Goal: Task Accomplishment & Management: Complete application form

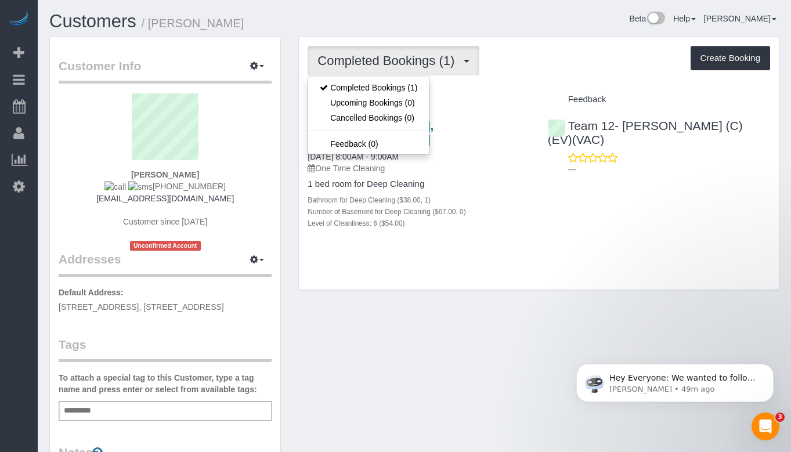
click at [396, 71] on button "Completed Bookings (1)" at bounding box center [393, 61] width 172 height 30
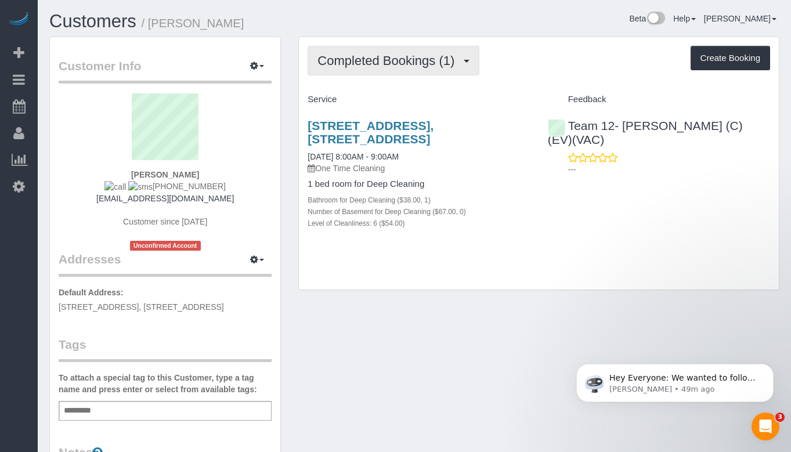
click at [368, 63] on span "Completed Bookings (1)" at bounding box center [388, 60] width 143 height 15
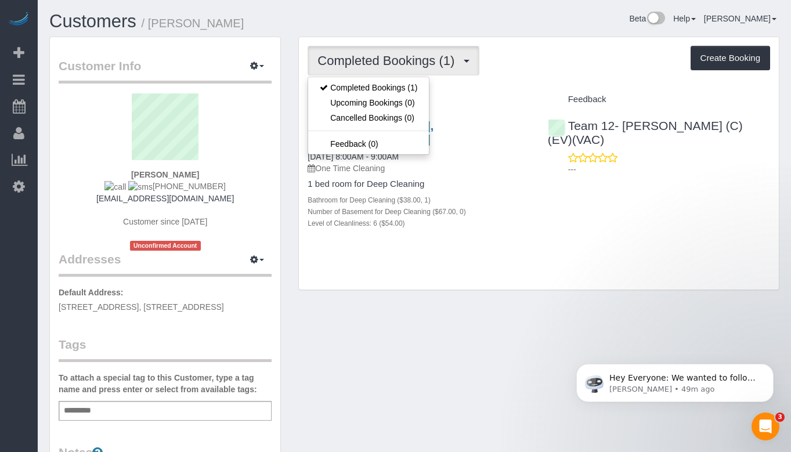
click at [409, 322] on div "Customer Info Edit Contact Info Send Message Email Preferences Special Sales Ta…" at bounding box center [414, 375] width 747 height 676
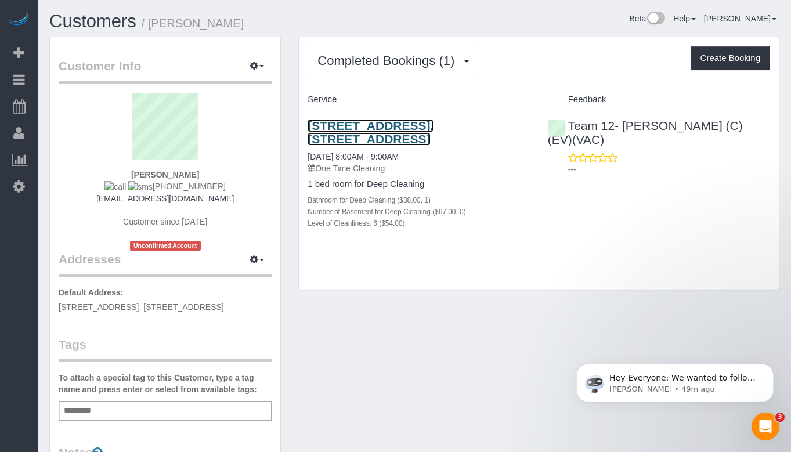
click at [431, 136] on link "[STREET_ADDRESS], [STREET_ADDRESS]" at bounding box center [370, 132] width 126 height 27
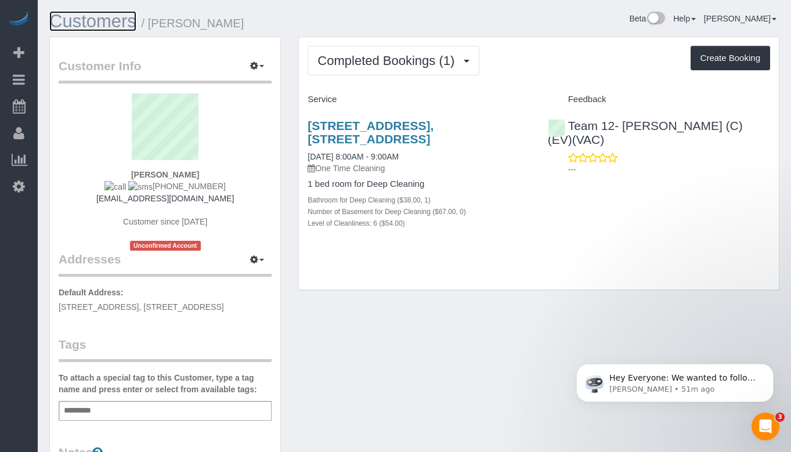
click at [88, 14] on link "Customers" at bounding box center [92, 21] width 87 height 20
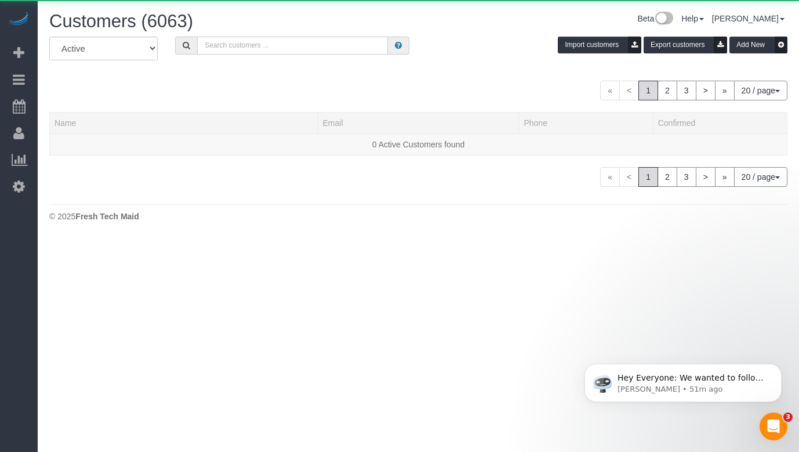
click at [273, 40] on input "text" at bounding box center [292, 46] width 191 height 18
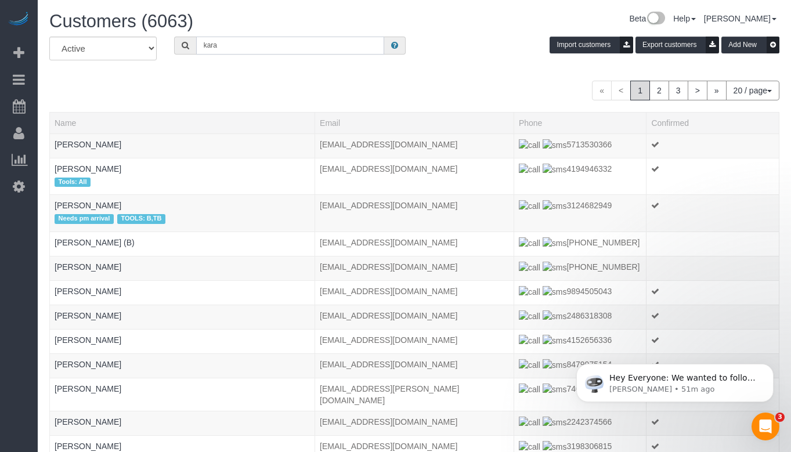
type input "[PERSON_NAME]"
click at [271, 42] on input "[PERSON_NAME]" at bounding box center [290, 46] width 188 height 18
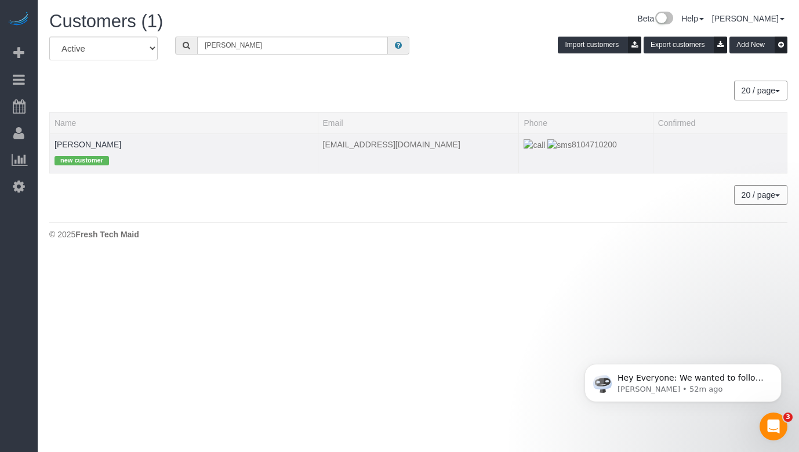
click at [85, 138] on td "[PERSON_NAME] new customer" at bounding box center [184, 152] width 269 height 39
click at [85, 143] on link "[PERSON_NAME]" at bounding box center [88, 144] width 67 height 9
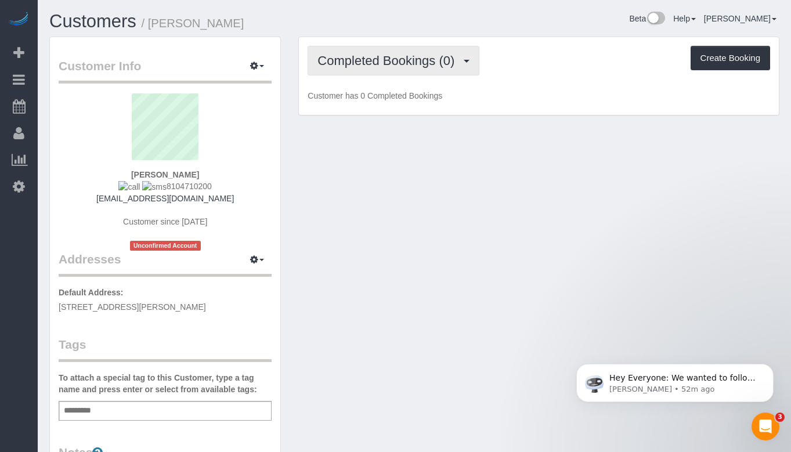
click at [355, 60] on span "Completed Bookings (0)" at bounding box center [388, 60] width 143 height 15
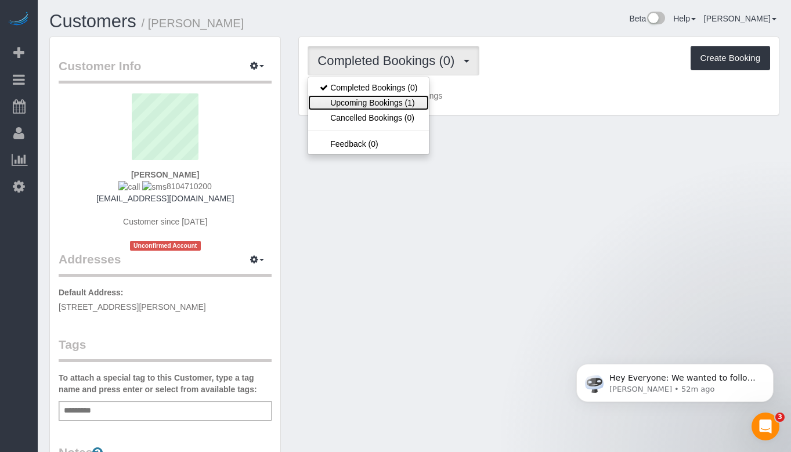
click at [365, 95] on link "Upcoming Bookings (1)" at bounding box center [368, 102] width 121 height 15
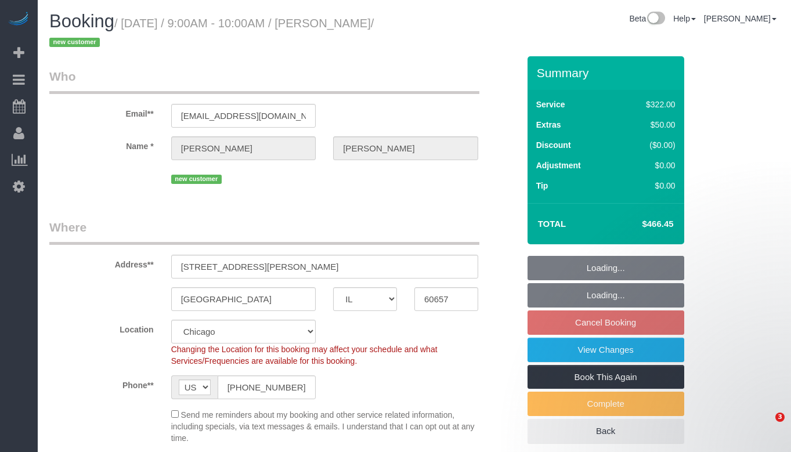
select select "IL"
select select "513"
select select "2"
select select "5"
select select "spot1"
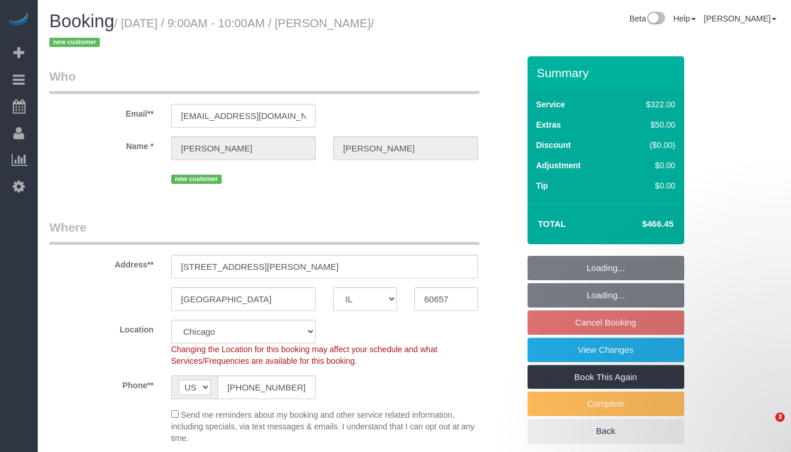
select select "number:1"
select select "number:58"
select select "number:139"
select select "number:104"
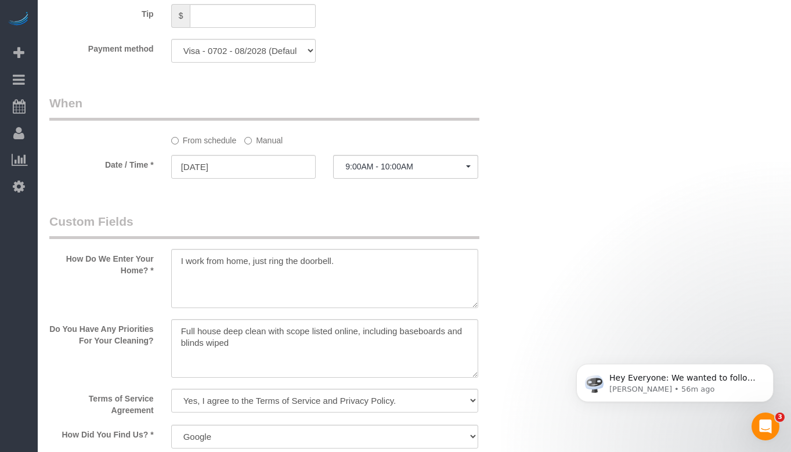
scroll to position [1218, 0]
click at [269, 171] on input "11/12/2025" at bounding box center [243, 165] width 145 height 24
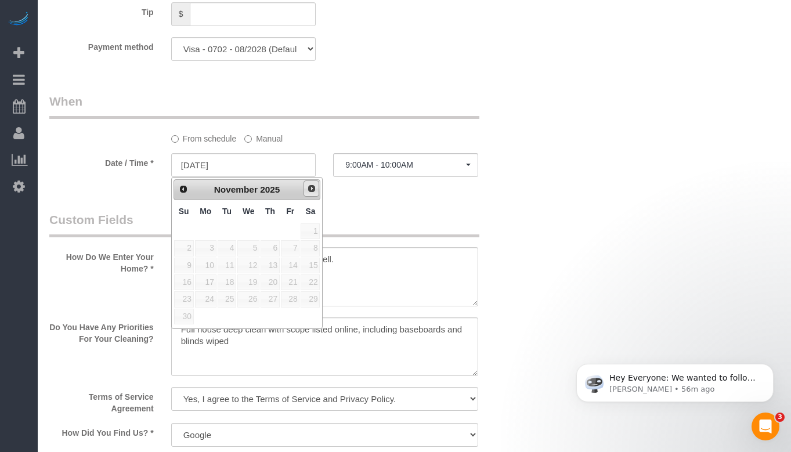
click at [310, 192] on span "Next" at bounding box center [311, 188] width 9 height 9
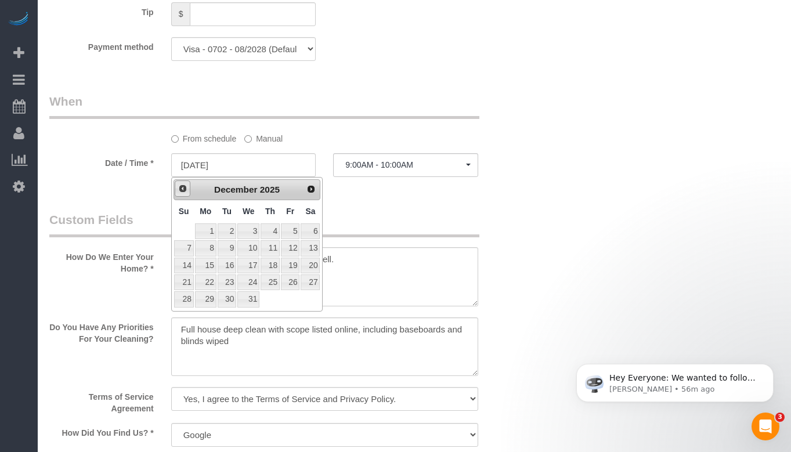
click at [184, 190] on span "Prev" at bounding box center [182, 188] width 9 height 9
click at [231, 263] on link "11" at bounding box center [227, 266] width 19 height 16
type input "11/11/2025"
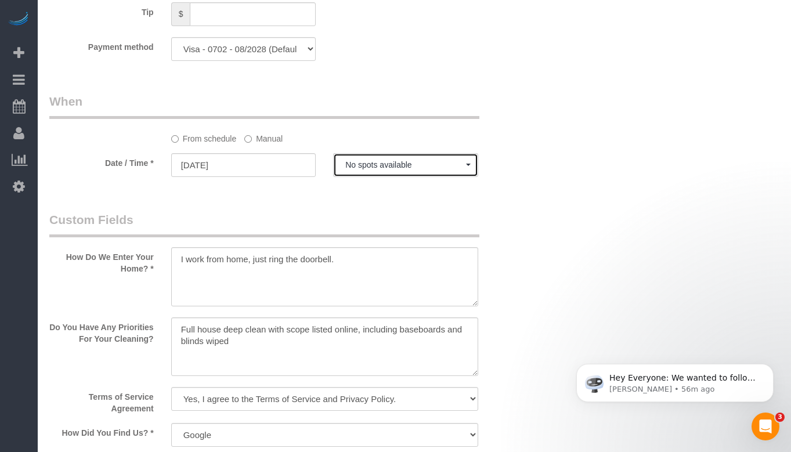
click at [394, 165] on span "No spots available" at bounding box center [405, 164] width 121 height 9
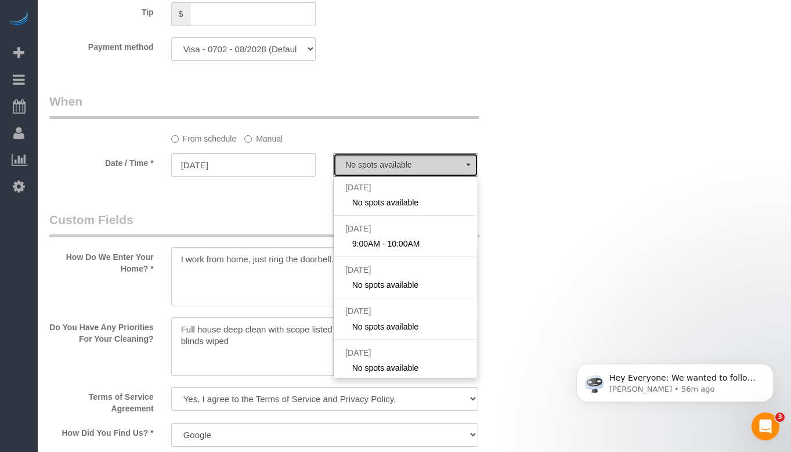
click at [394, 165] on span "No spots available" at bounding box center [405, 164] width 121 height 9
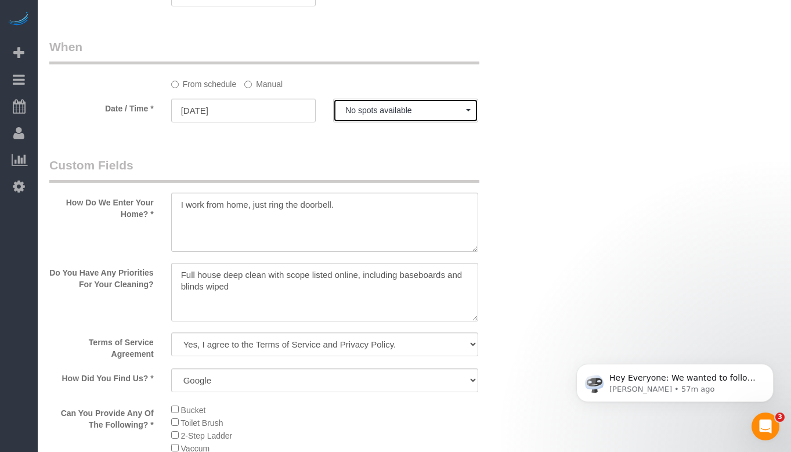
scroll to position [1334, 0]
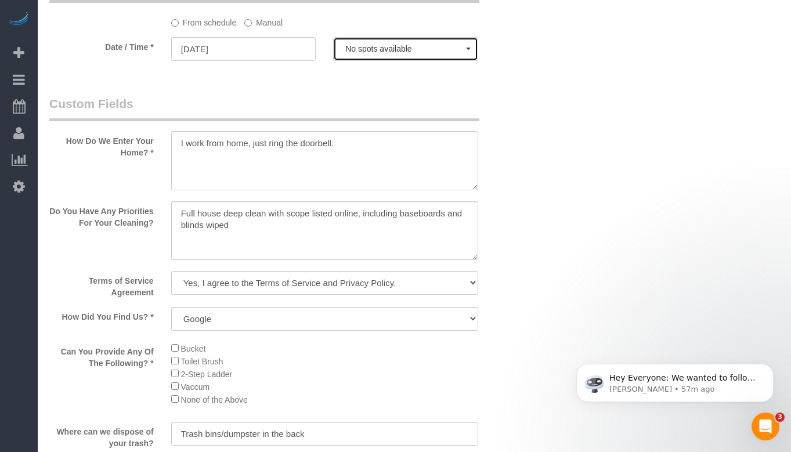
click at [385, 49] on span "No spots available" at bounding box center [405, 48] width 121 height 9
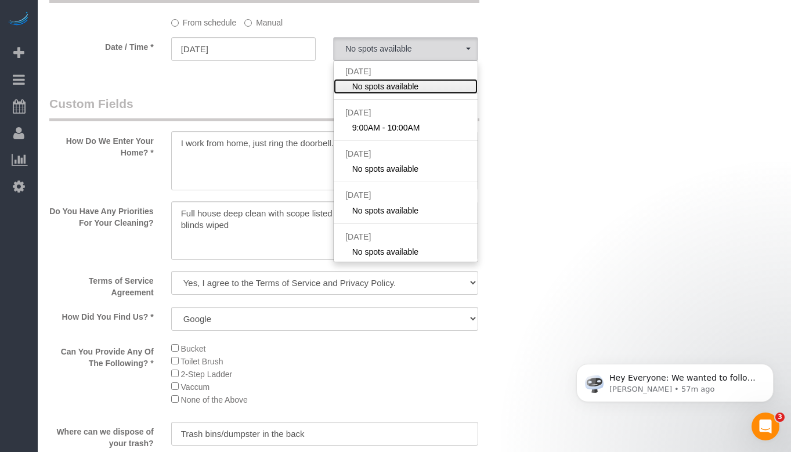
click at [421, 86] on link "No spots available" at bounding box center [406, 86] width 144 height 15
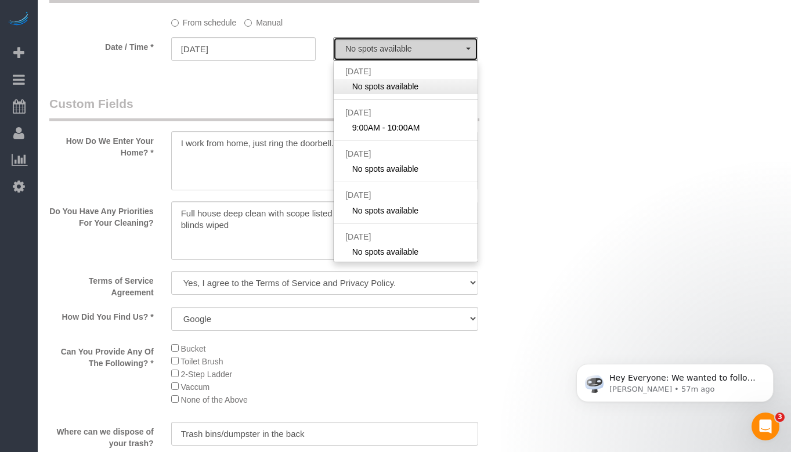
select select "spot6"
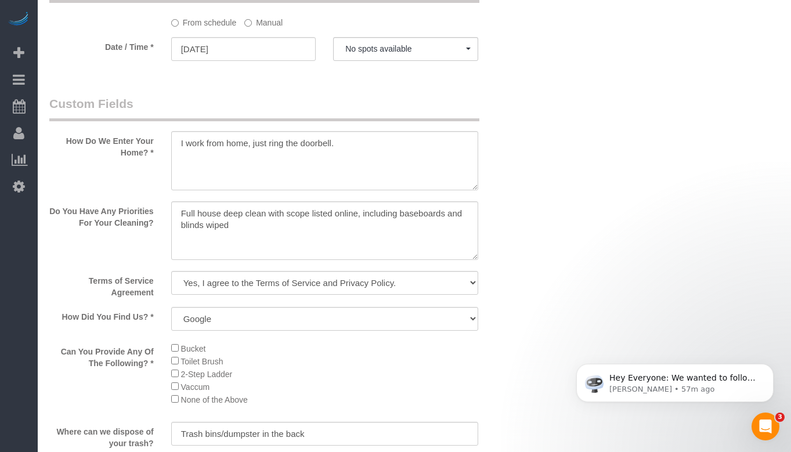
click at [281, 24] on label "Manual" at bounding box center [263, 21] width 38 height 16
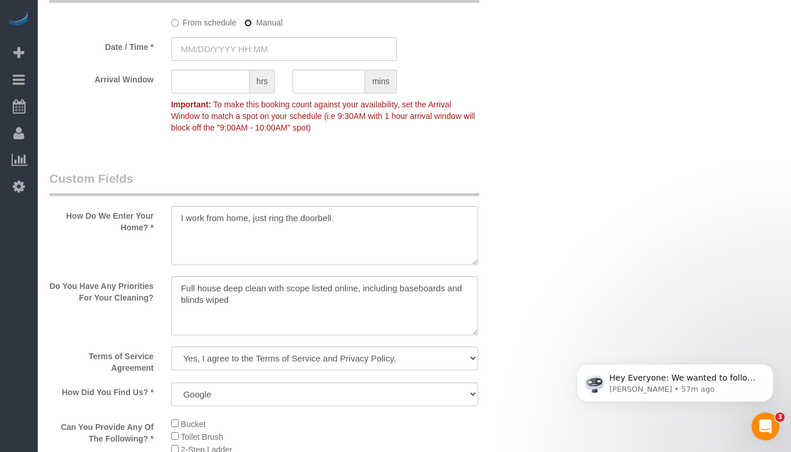
type input "11/11/2025 8:00AM"
click at [263, 52] on input "11/11/2025 8:00AM" at bounding box center [284, 49] width 226 height 24
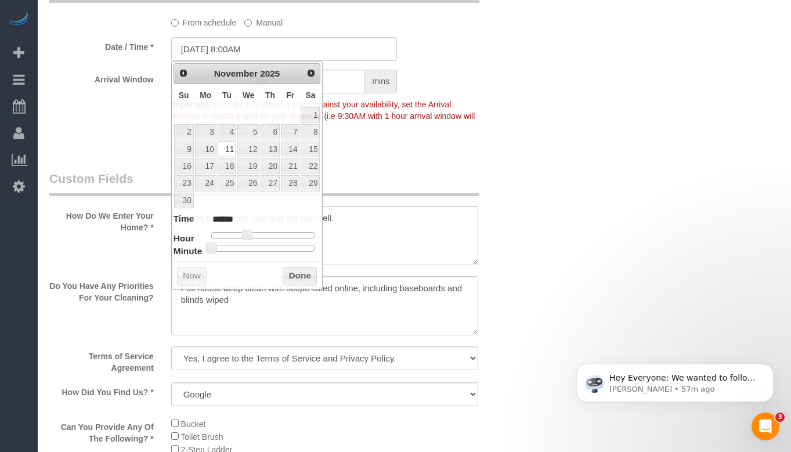
click at [495, 84] on div "Arrival Window hrs mins Important: To make this booking count against your avai…" at bounding box center [284, 104] width 487 height 69
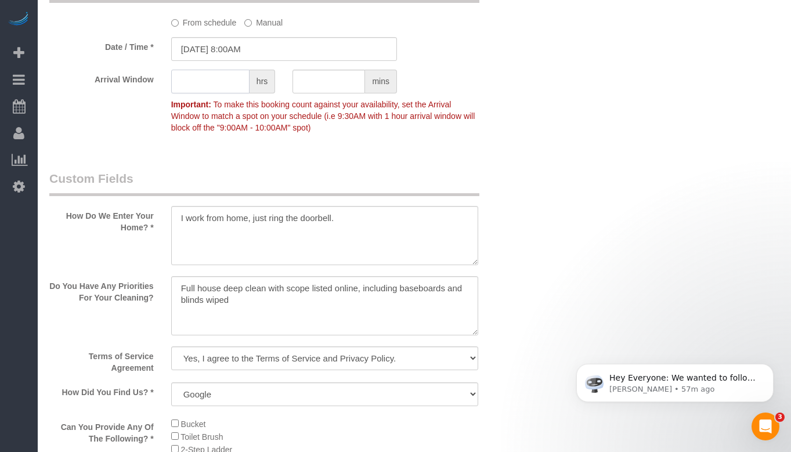
click at [236, 78] on input "text" at bounding box center [210, 82] width 78 height 24
type input "1"
click at [642, 119] on div "Who Email** karagfierro@gmail.com Name * Kara Fierro new customer Where Address…" at bounding box center [414, 0] width 730 height 2556
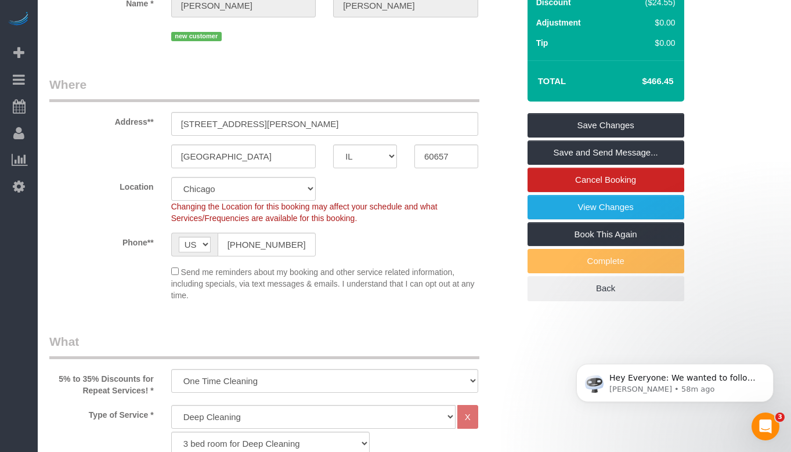
scroll to position [90, 0]
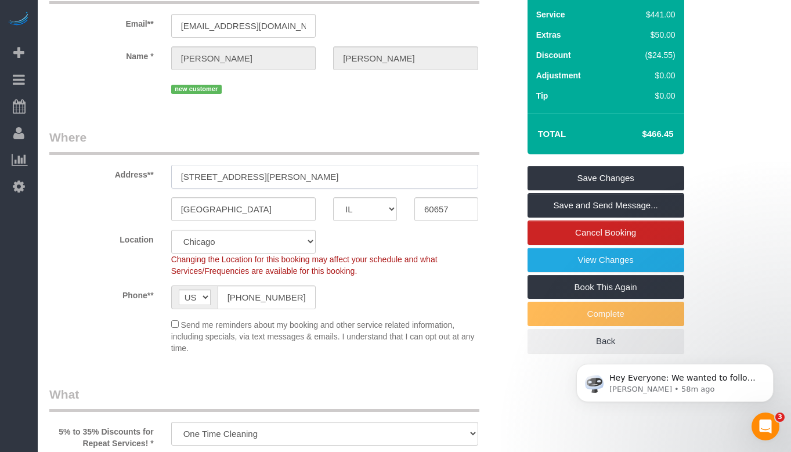
click at [266, 171] on input "3535 N Janssen Ave., Apt 1" at bounding box center [324, 177] width 307 height 24
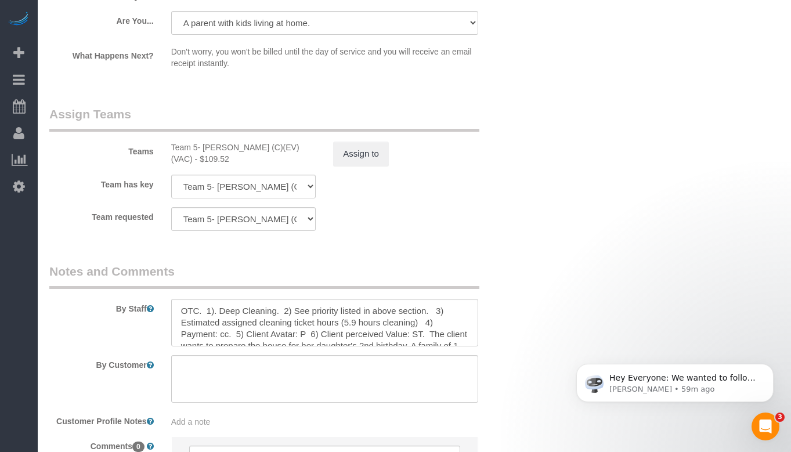
scroll to position [2120, 0]
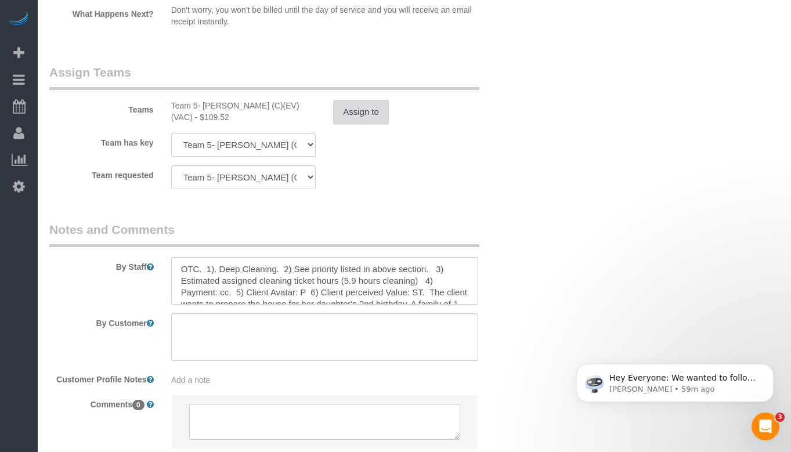
click at [372, 100] on button "Assign to" at bounding box center [361, 112] width 56 height 24
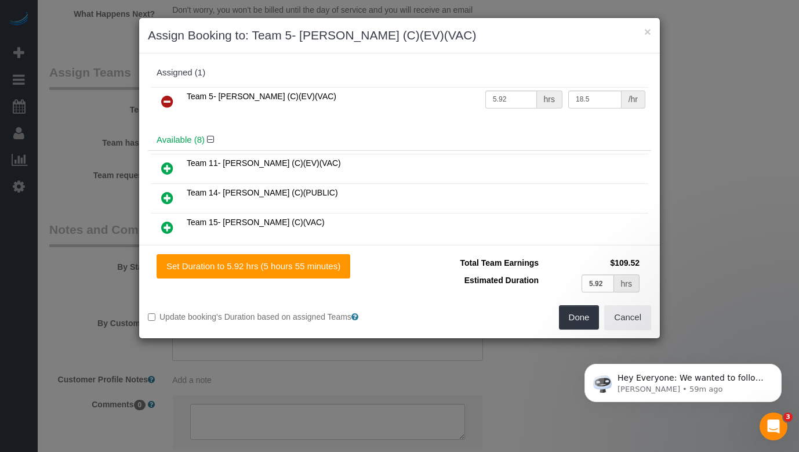
click at [168, 230] on icon at bounding box center [167, 227] width 12 height 14
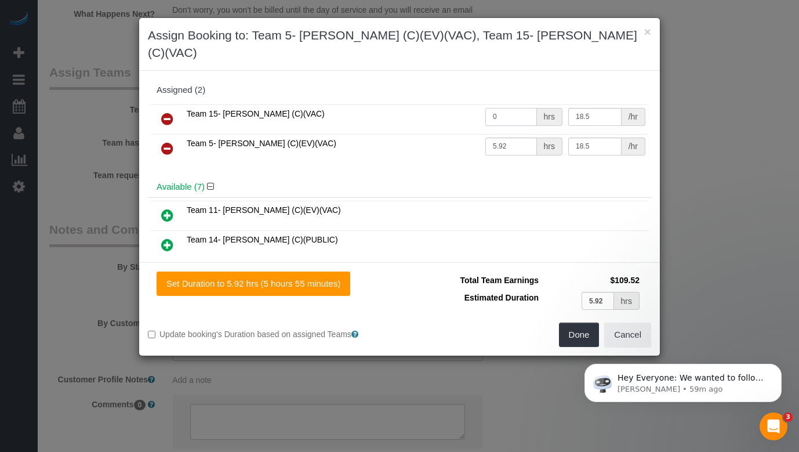
click at [506, 108] on input "0" at bounding box center [512, 117] width 52 height 18
click at [160, 137] on link at bounding box center [167, 148] width 27 height 23
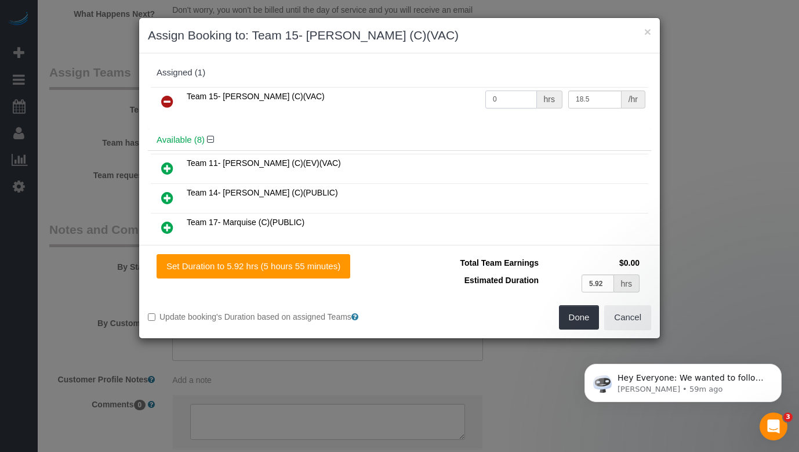
click at [495, 91] on input "0" at bounding box center [512, 99] width 52 height 18
type input "5.92"
click at [578, 312] on button "Done" at bounding box center [579, 317] width 41 height 24
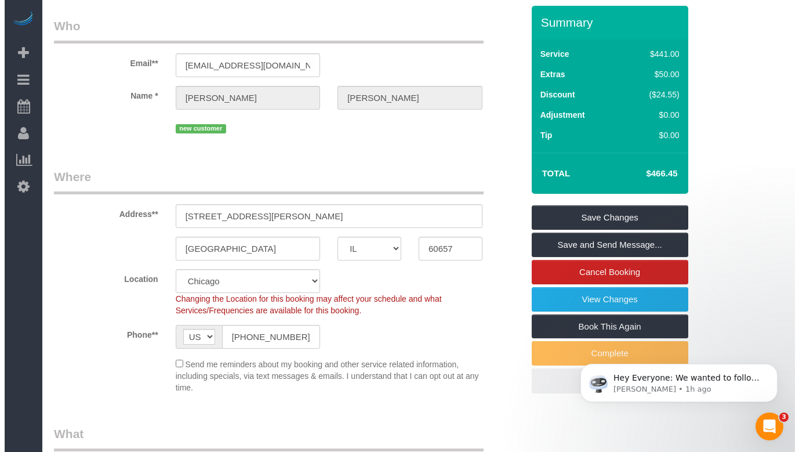
scroll to position [32, 0]
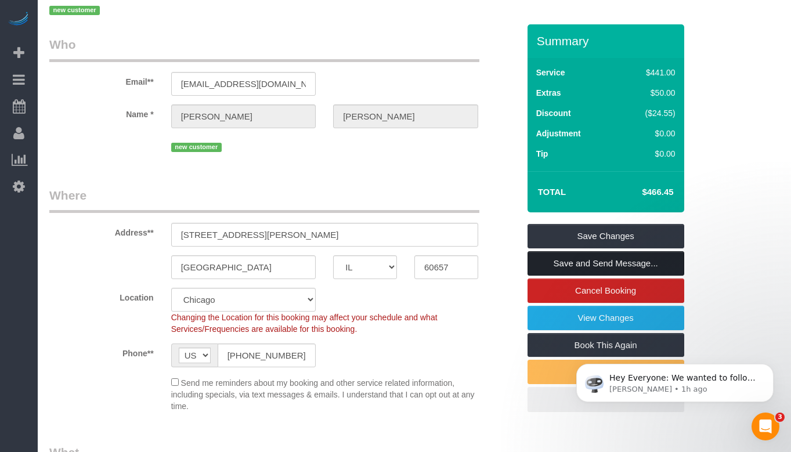
click at [631, 265] on link "Save and Send Message..." at bounding box center [605, 263] width 157 height 24
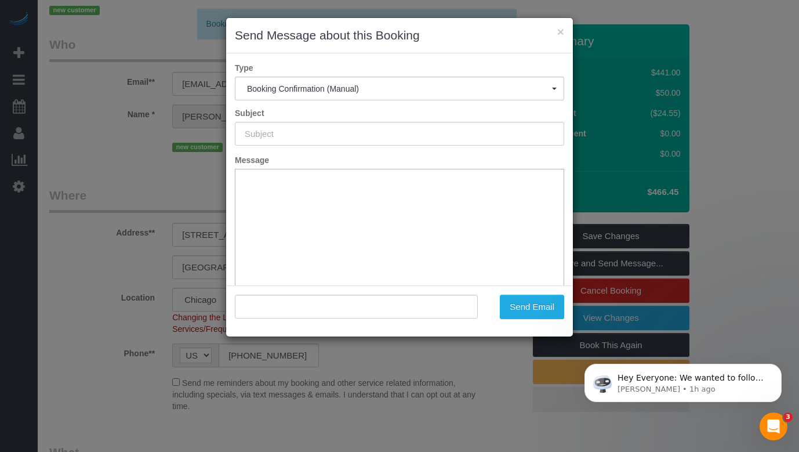
type input "Your Booking With Fresh Tech Maid, Confirmed!"
type input ""Kara Fierro" <karagfierro@gmail.com>"
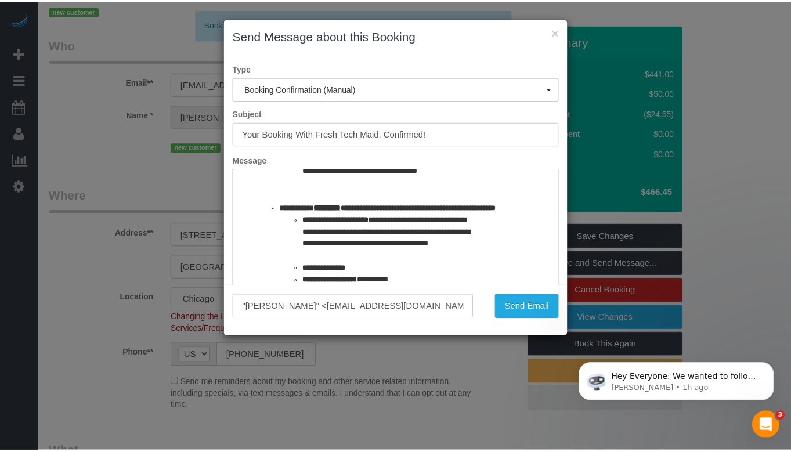
scroll to position [348, 0]
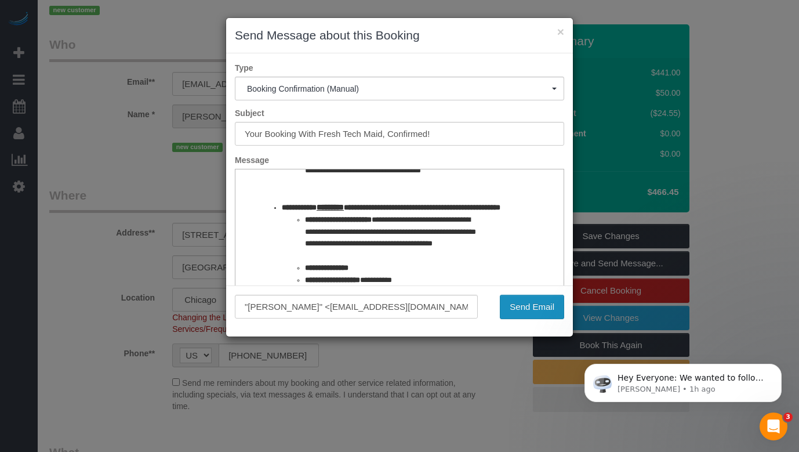
click at [516, 313] on button "Send Email" at bounding box center [532, 307] width 64 height 24
